Goal: Task Accomplishment & Management: Manage account settings

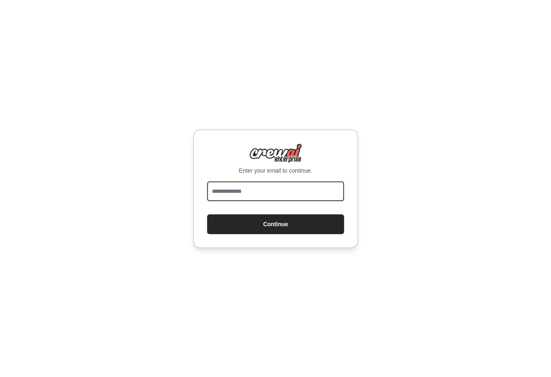
click at [274, 194] on input "email" at bounding box center [275, 191] width 137 height 20
click at [275, 194] on input "email" at bounding box center [275, 191] width 137 height 20
type input "**********"
click at [207, 214] on button "Continue" at bounding box center [275, 224] width 137 height 20
